Goal: Task Accomplishment & Management: Use online tool/utility

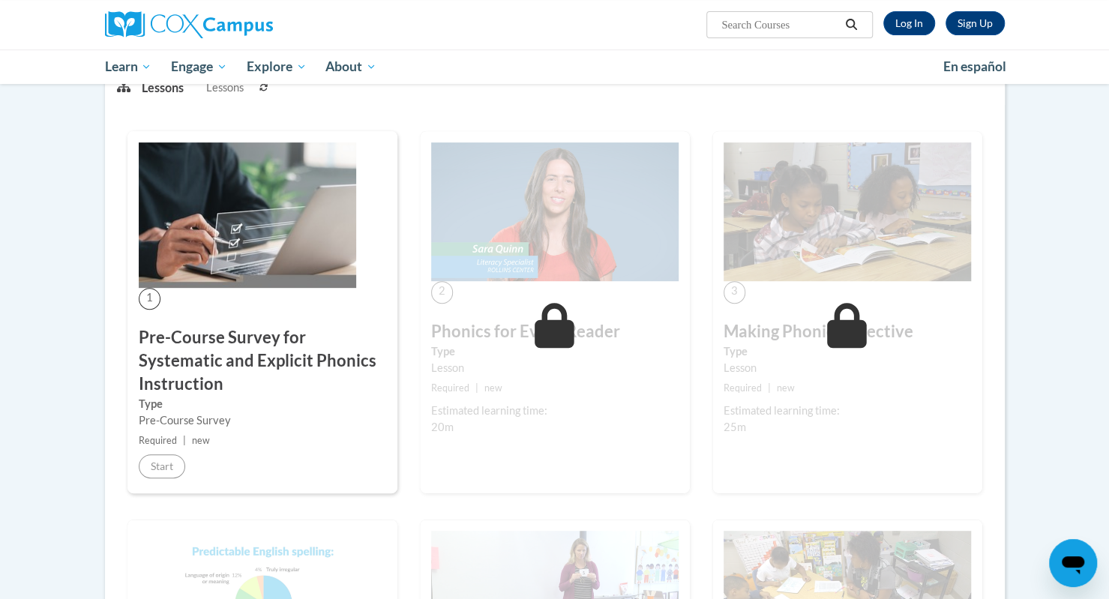
scroll to position [245, 0]
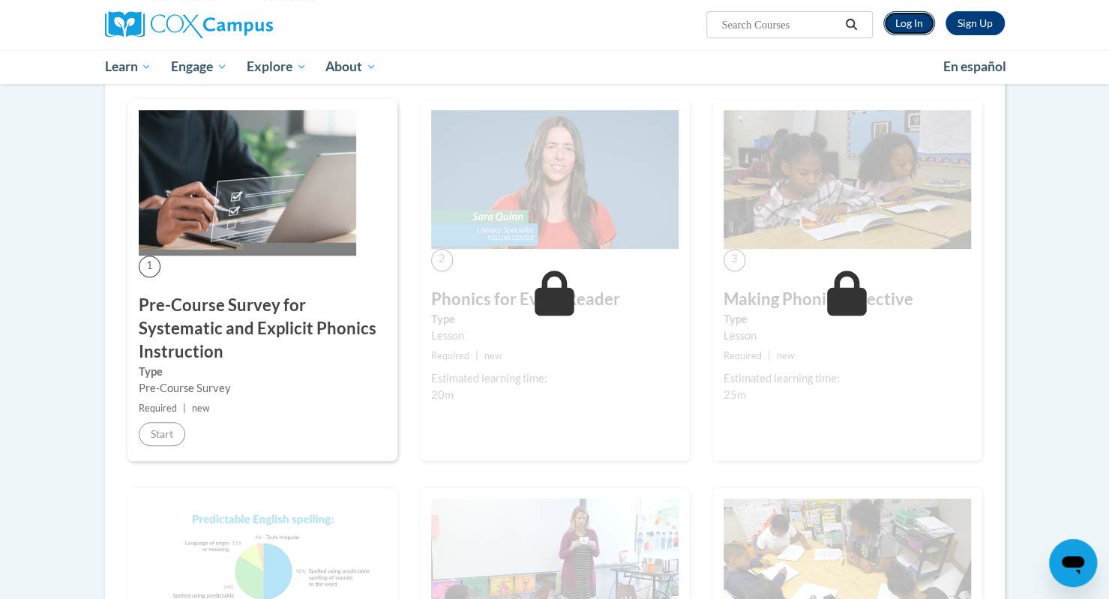
click at [901, 20] on link "Log In" at bounding box center [909, 23] width 52 height 24
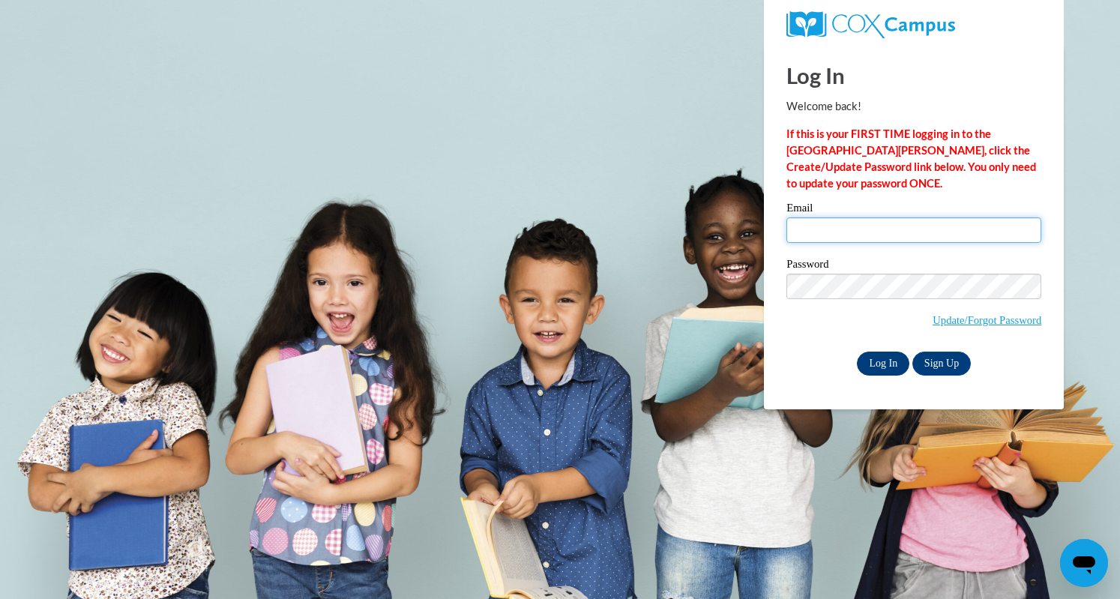
type input "wsteger@lomira.k12.wi.us"
click at [889, 353] on input "Log In" at bounding box center [883, 364] width 52 height 24
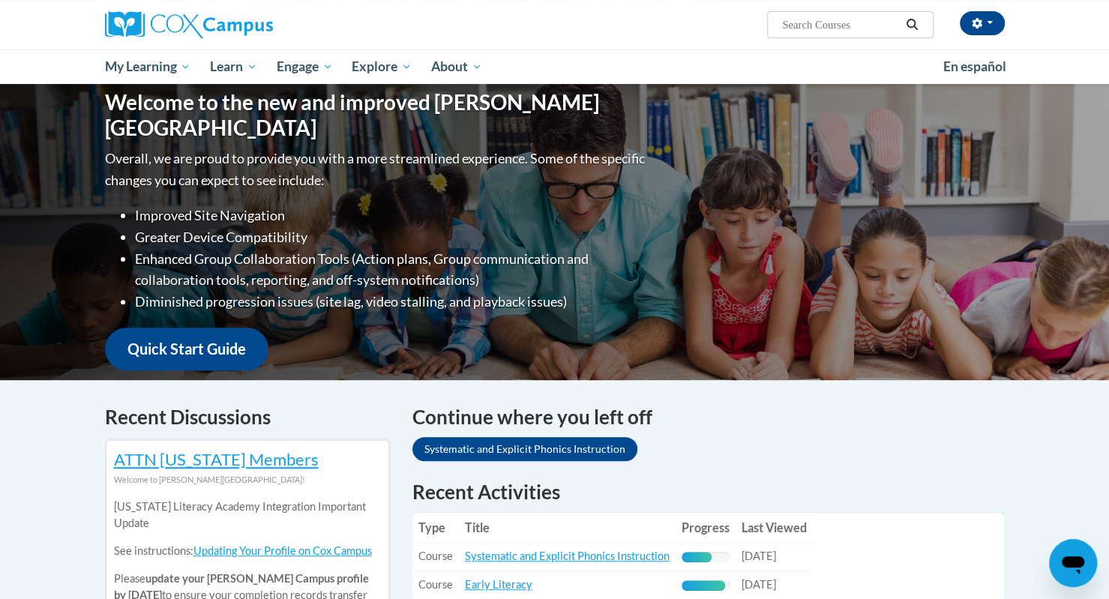
scroll to position [160, 0]
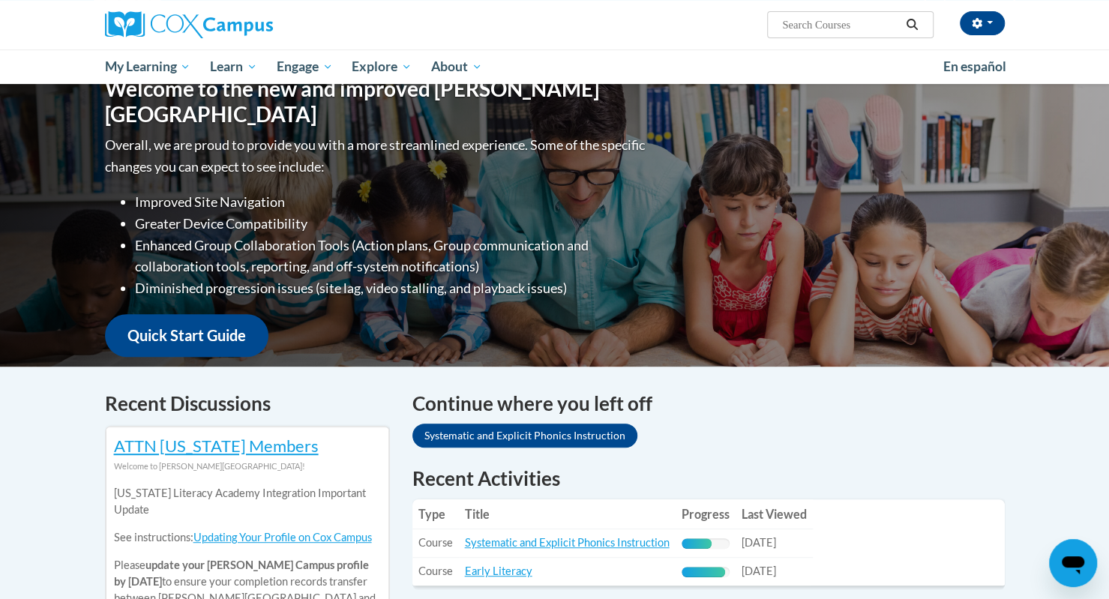
click at [646, 421] on div "Continue where you left off Systematic and Explicit Phonics Instruction" at bounding box center [708, 421] width 592 height 64
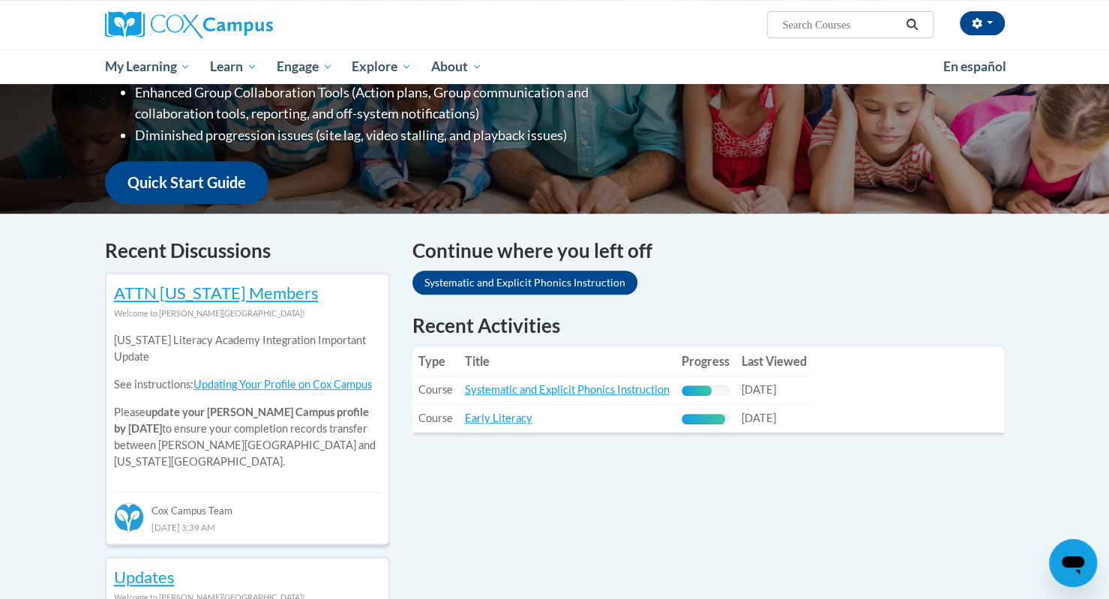
scroll to position [320, 0]
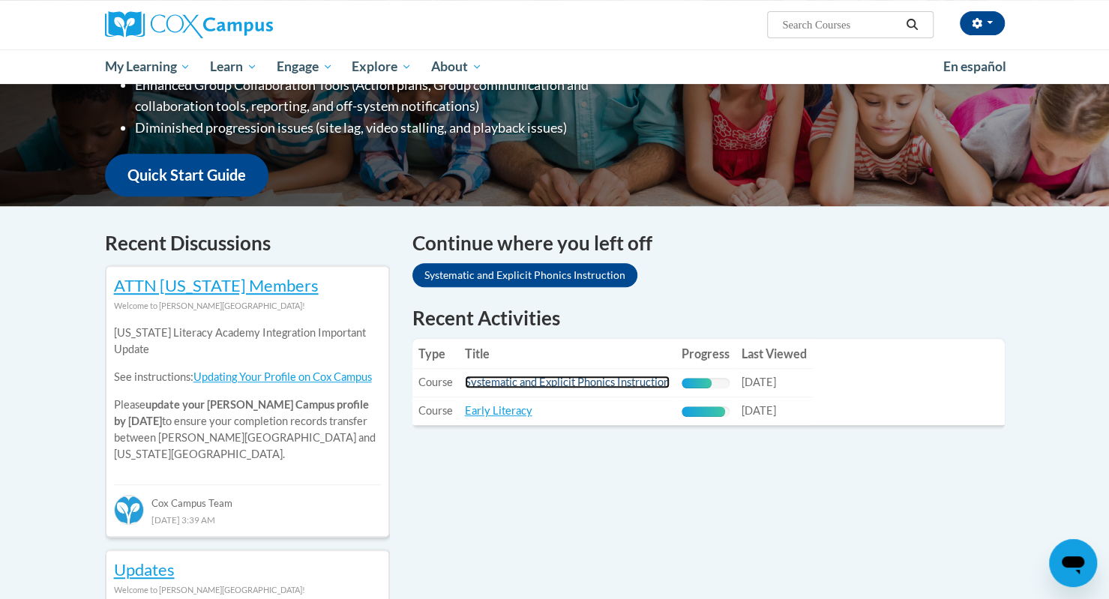
click at [547, 381] on link "Systematic and Explicit Phonics Instruction" at bounding box center [567, 382] width 205 height 13
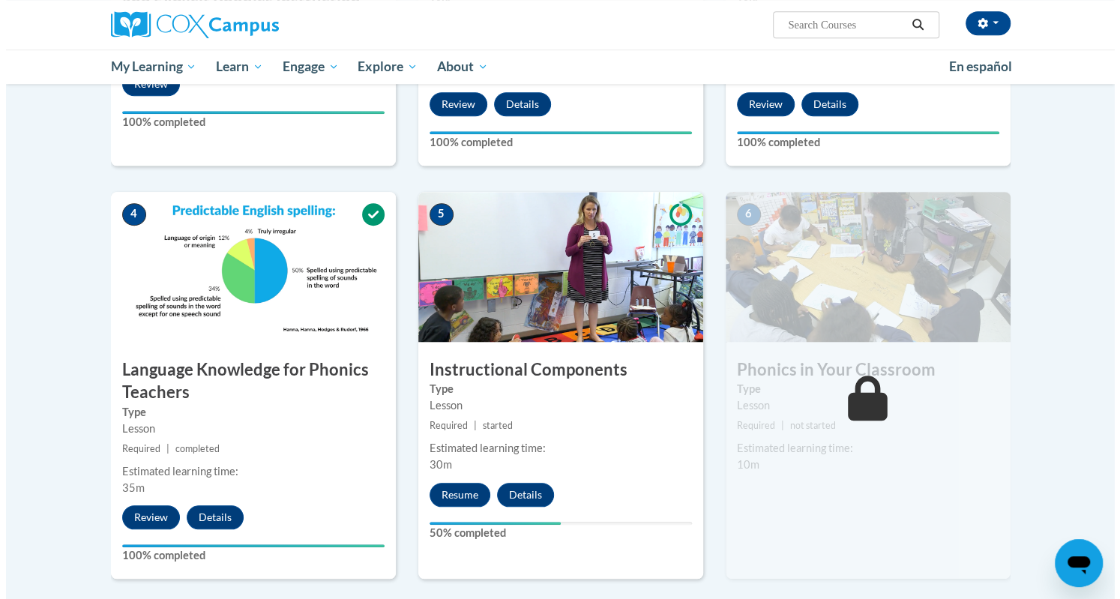
scroll to position [598, 0]
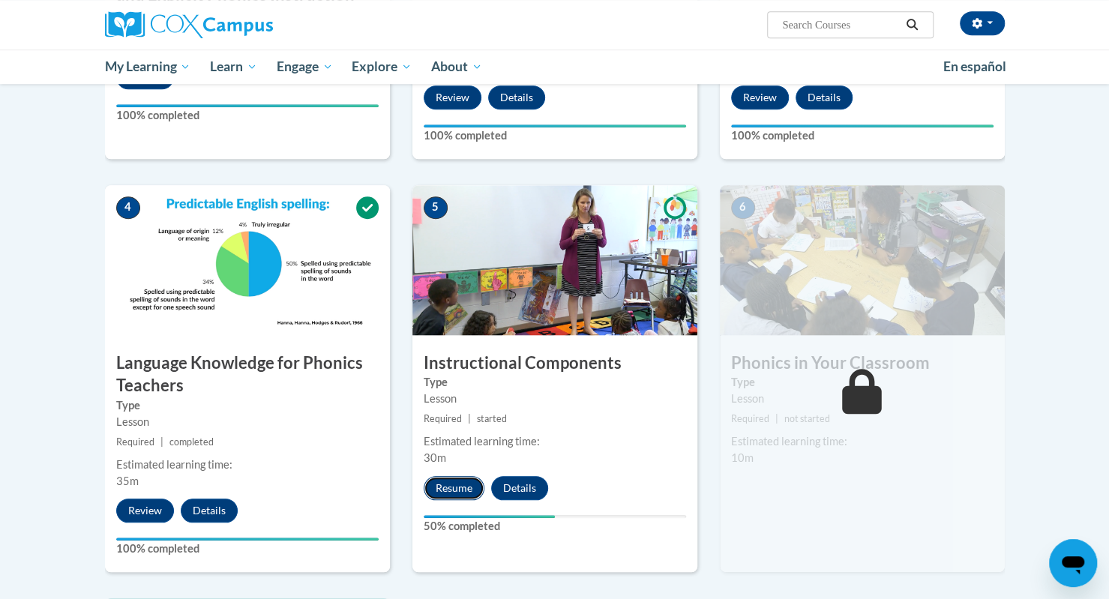
click at [453, 490] on button "Resume" at bounding box center [454, 488] width 61 height 24
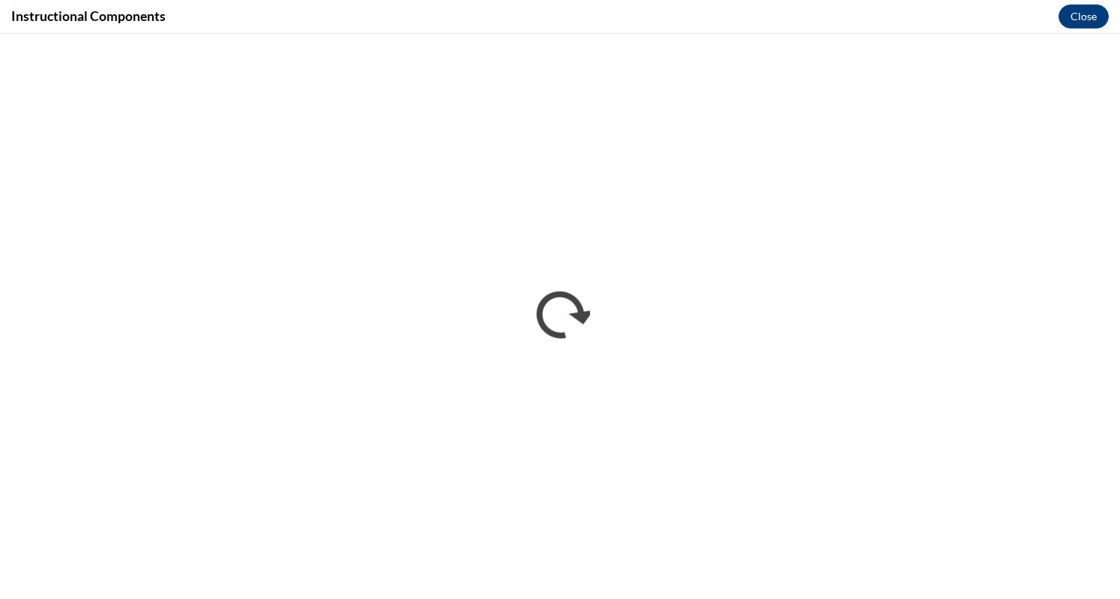
scroll to position [0, 0]
